Goal: Information Seeking & Learning: Learn about a topic

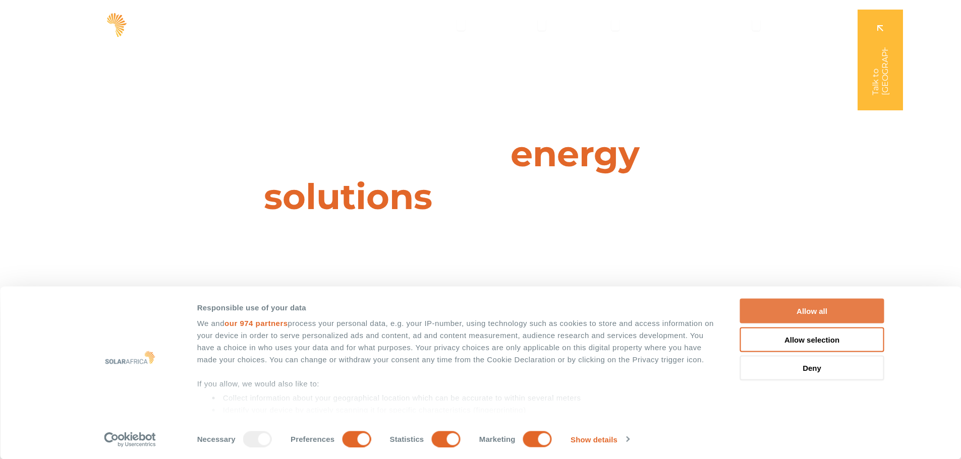
click at [821, 310] on button "Allow all" at bounding box center [812, 311] width 144 height 25
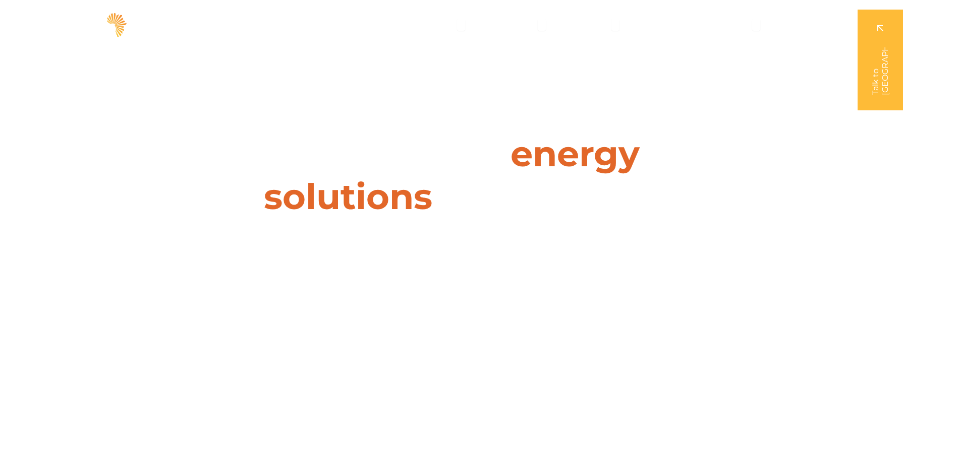
drag, startPoint x: 0, startPoint y: 137, endPoint x: 793, endPoint y: 131, distance: 792.8
click at [793, 131] on div "Leaders in energy solutions for businesses " (Required) " indicates required fi…" at bounding box center [479, 229] width 961 height 459
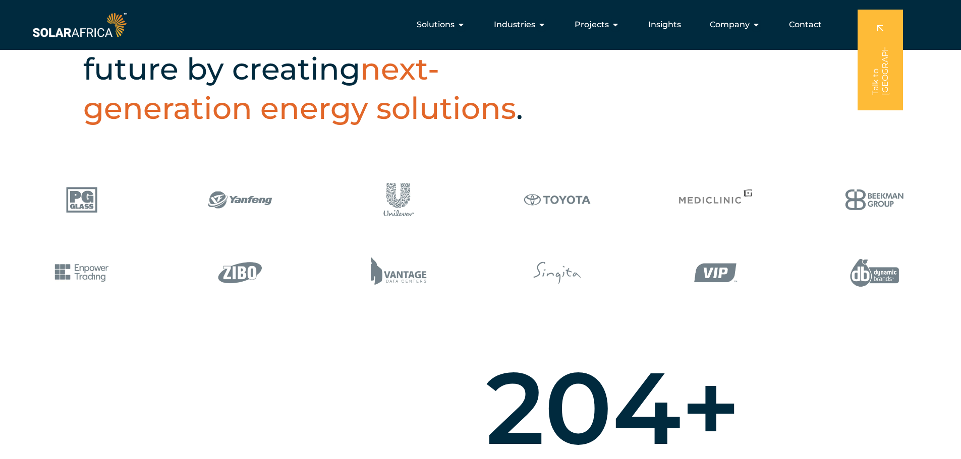
scroll to position [403, 0]
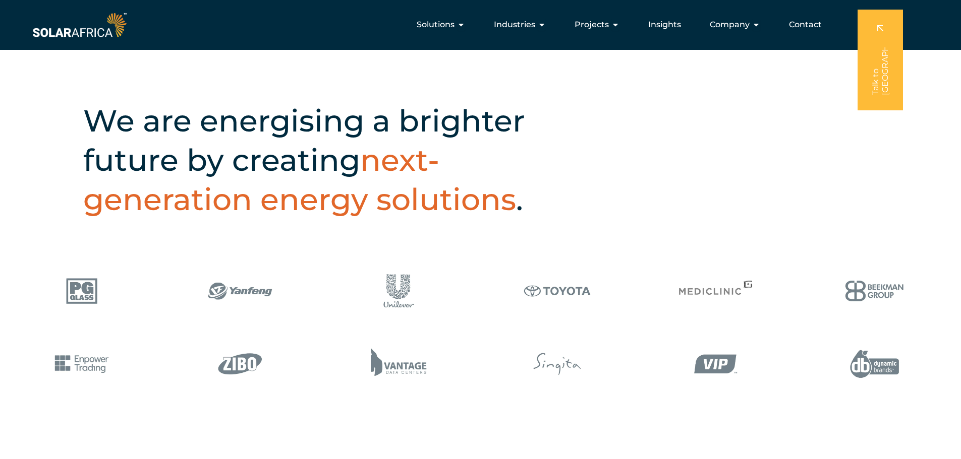
drag, startPoint x: 625, startPoint y: 150, endPoint x: 531, endPoint y: 171, distance: 96.2
click at [625, 150] on div "We are energising a brighter future by creating next-generation energy solution…" at bounding box center [480, 156] width 961 height 201
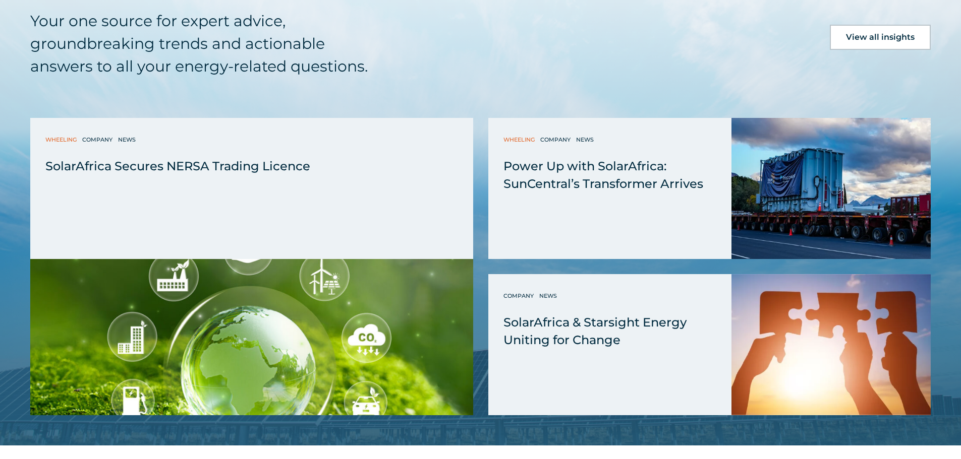
scroll to position [2673, 0]
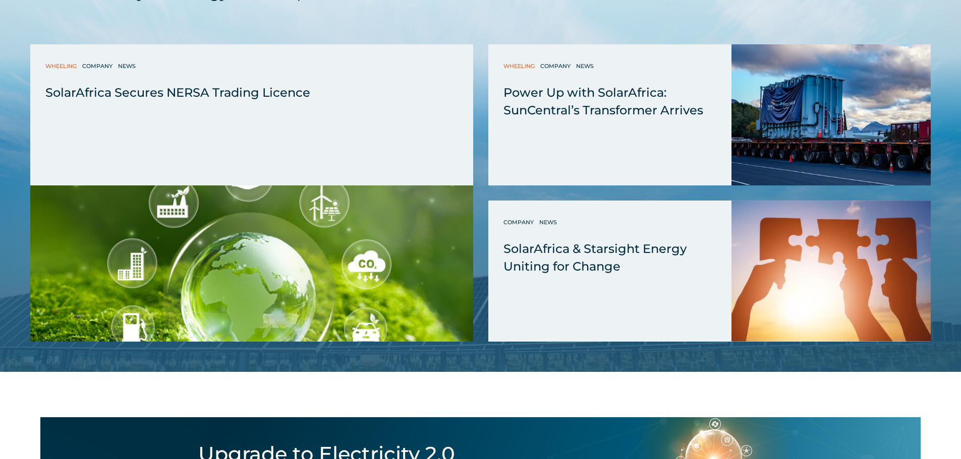
click at [481, 191] on div "Wheeling Company News SolarAfrica Secures NERSA Trading Licence SolarAfrica Sec…" at bounding box center [480, 193] width 900 height 298
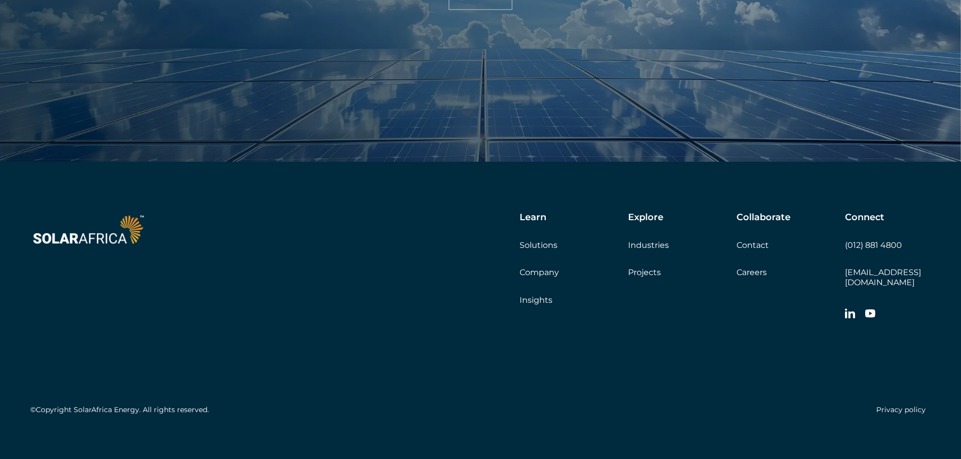
scroll to position [3545, 0]
click at [372, 390] on div "©Copyright SolarAfrica Energy. All rights reserved. Privacy policy" at bounding box center [480, 372] width 900 height 94
click at [184, 405] on h5 "©Copyright SolarAfrica Energy. All rights reserved." at bounding box center [119, 409] width 179 height 9
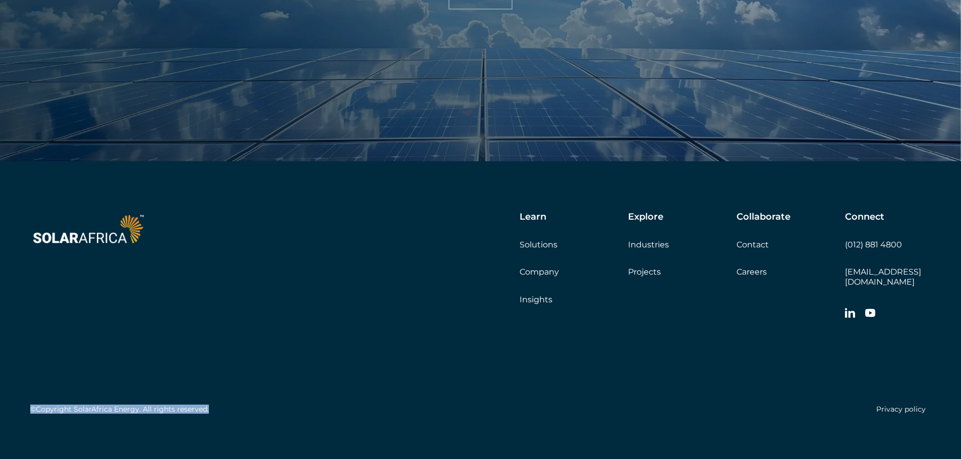
copy div "©Copyright SolarAfrica Energy. All rights reserved."
click at [608, 403] on div "Privacy policy" at bounding box center [706, 409] width 450 height 19
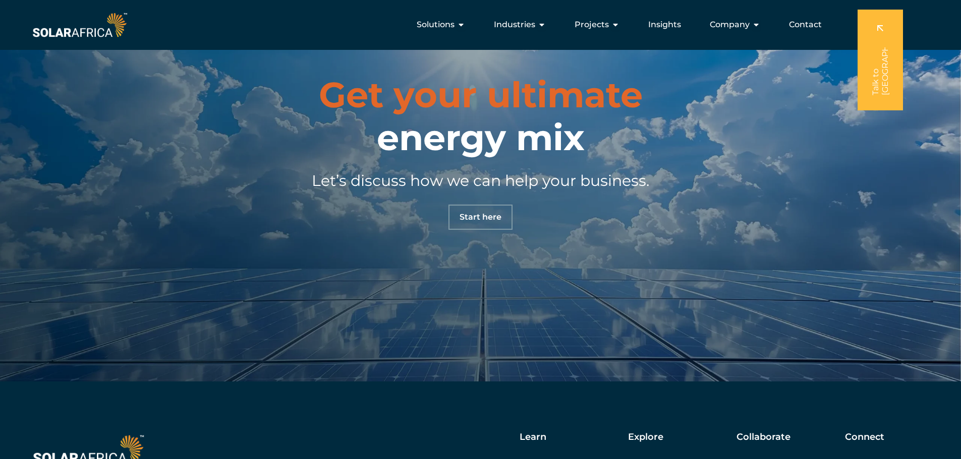
scroll to position [3091, 0]
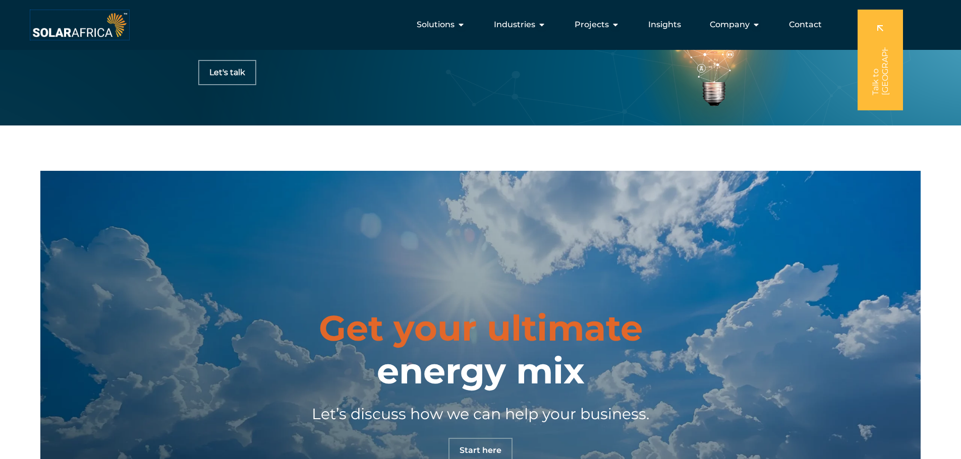
drag, startPoint x: 82, startPoint y: 36, endPoint x: 330, endPoint y: 2, distance: 250.1
click at [82, 36] on img at bounding box center [79, 25] width 99 height 30
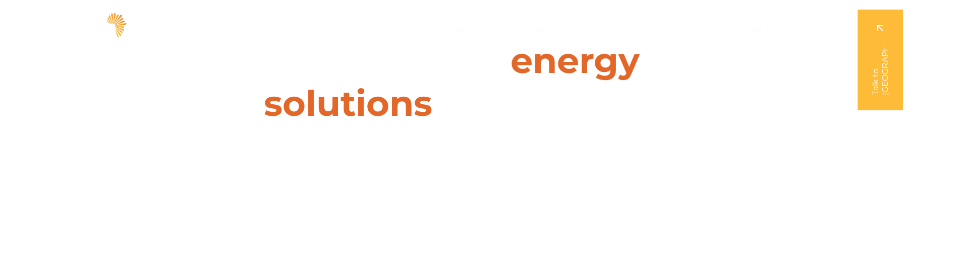
drag, startPoint x: 700, startPoint y: 95, endPoint x: 565, endPoint y: 108, distance: 135.3
click at [574, 95] on div "Leaders in energy solutions for businesses " (Required) " indicates required fi…" at bounding box center [479, 136] width 961 height 273
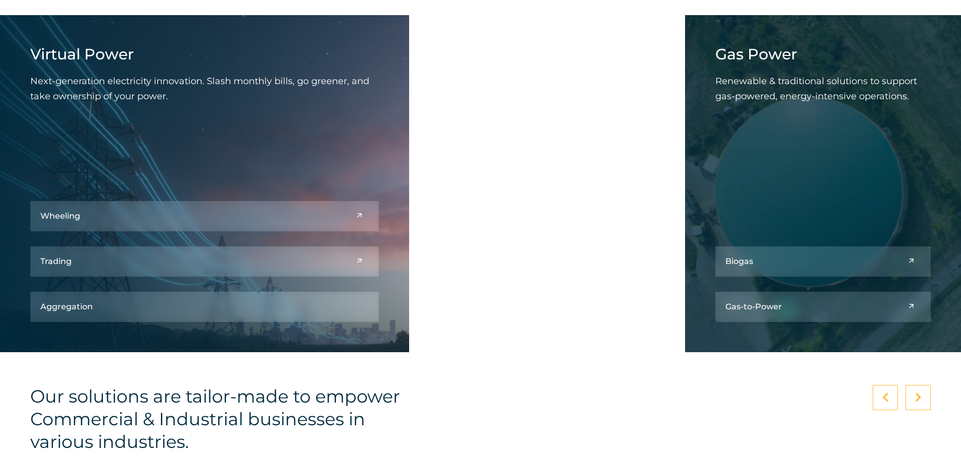
scroll to position [1563, 0]
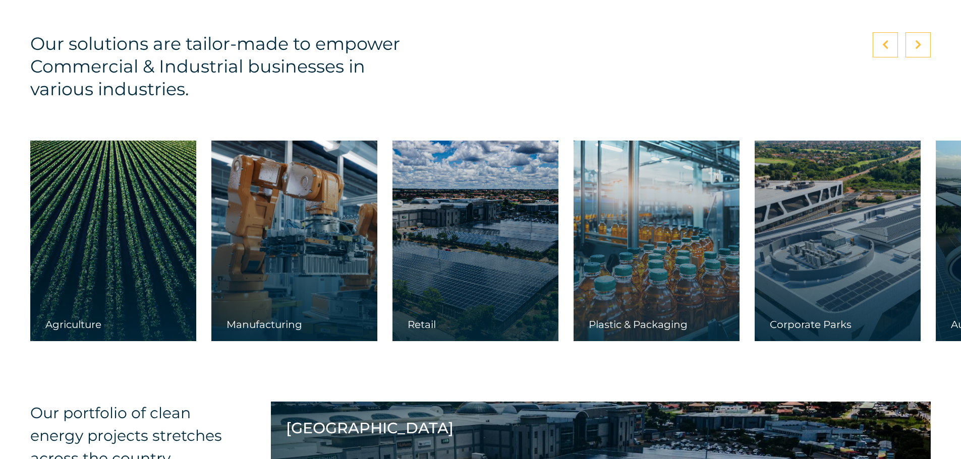
drag, startPoint x: 613, startPoint y: 249, endPoint x: 205, endPoint y: 263, distance: 407.7
click at [573, 249] on link at bounding box center [656, 241] width 166 height 201
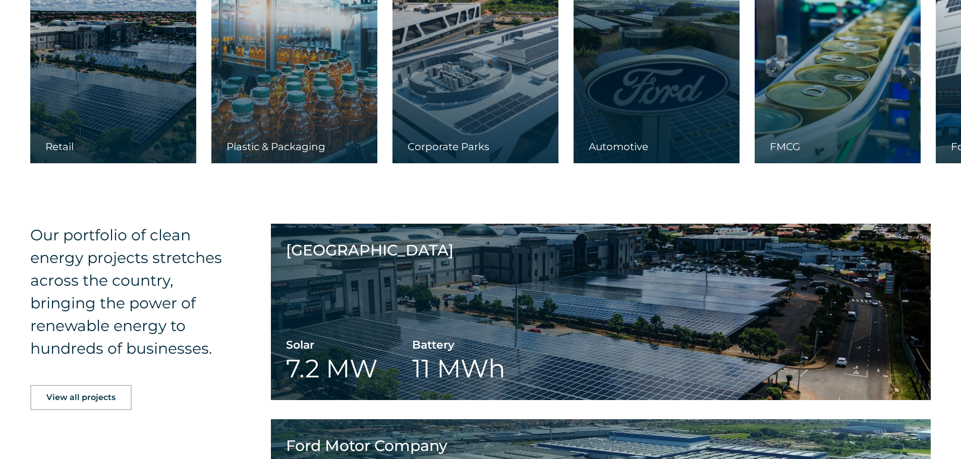
scroll to position [1765, 0]
